Goal: Check status: Check status

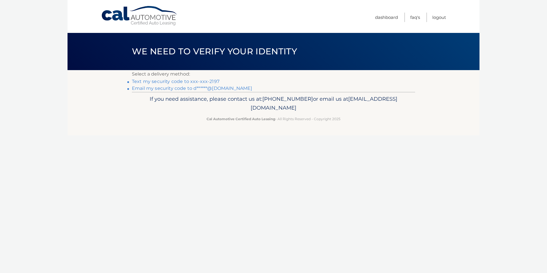
click at [156, 82] on link "Text my security code to xxx-xxx-2197" at bounding box center [176, 81] width 88 height 5
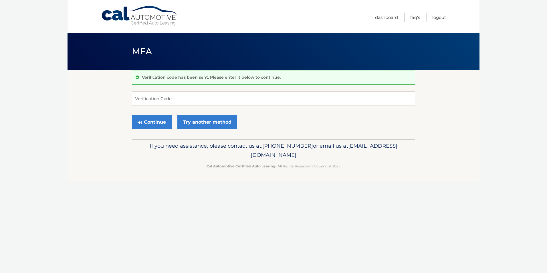
click at [157, 98] on input "Verification Code" at bounding box center [273, 99] width 283 height 14
type input "397956"
click at [162, 125] on button "Continue" at bounding box center [152, 122] width 40 height 14
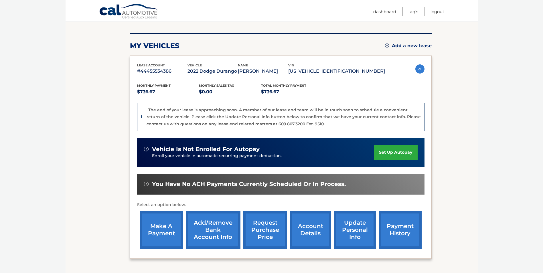
scroll to position [67, 0]
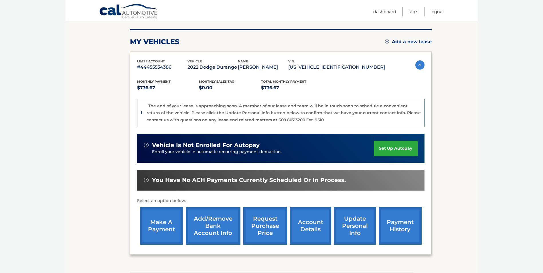
click at [402, 232] on link "payment history" at bounding box center [400, 225] width 43 height 37
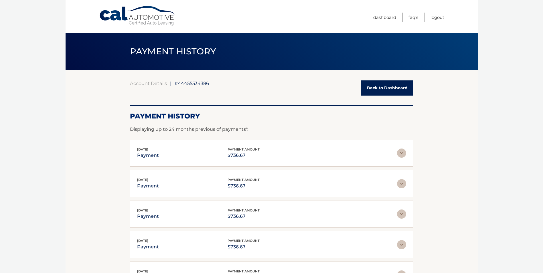
click at [110, 165] on section "Account Details | #44455534386 Back to Dashboard Payment History Displaying up …" at bounding box center [272, 201] width 412 height 262
